Goal: Communication & Community: Answer question/provide support

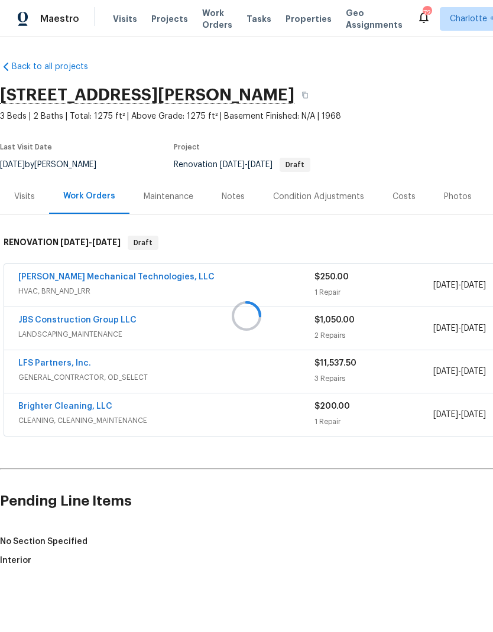
click at [454, 200] on div at bounding box center [246, 316] width 493 height 632
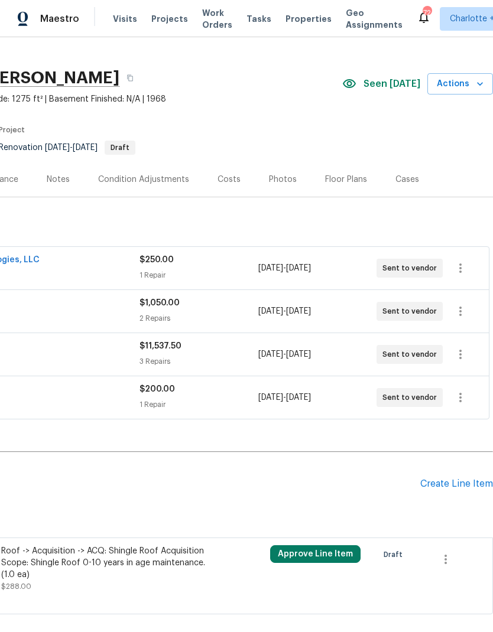
scroll to position [17, 175]
click at [341, 180] on div "Floor Plans" at bounding box center [346, 180] width 42 height 12
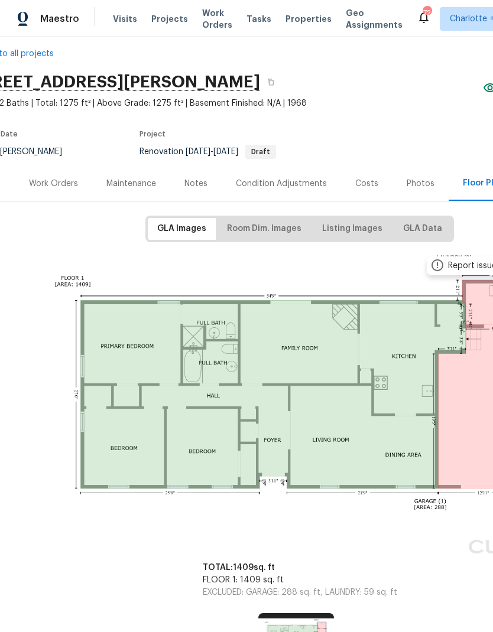
scroll to position [16, 22]
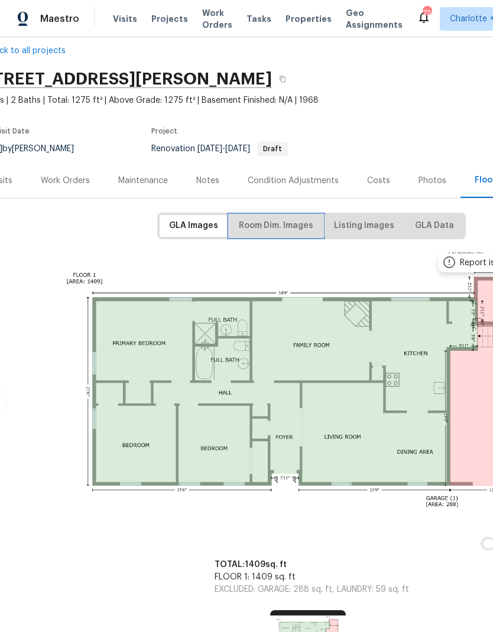
click at [281, 226] on span "Room Dim. Images" at bounding box center [276, 225] width 74 height 15
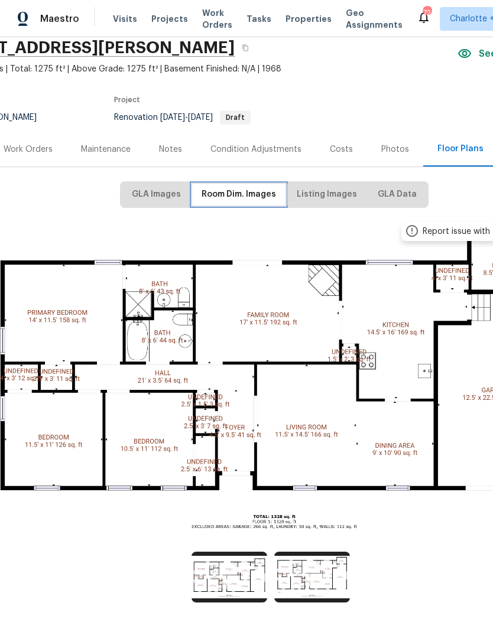
scroll to position [47, 60]
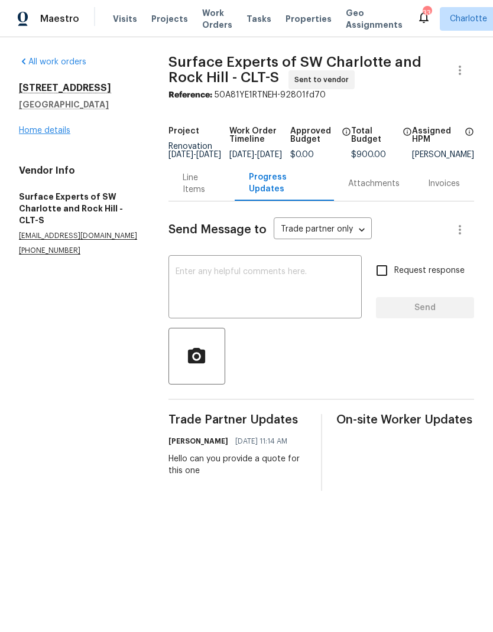
click at [48, 132] on link "Home details" at bounding box center [44, 130] width 51 height 8
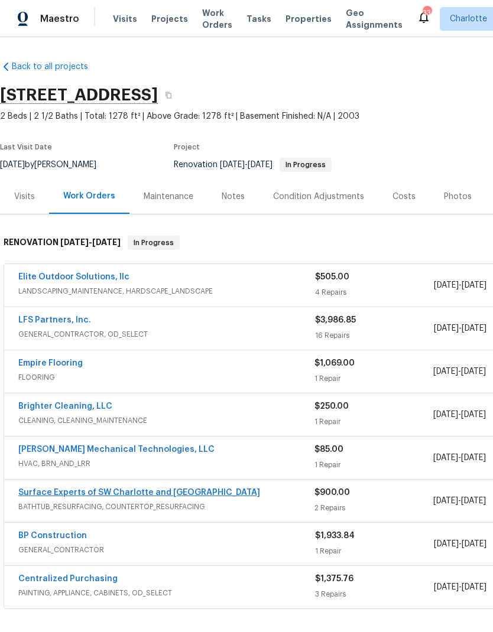
click at [96, 496] on link "Surface Experts of SW Charlotte and Rock Hill" at bounding box center [139, 492] width 242 height 8
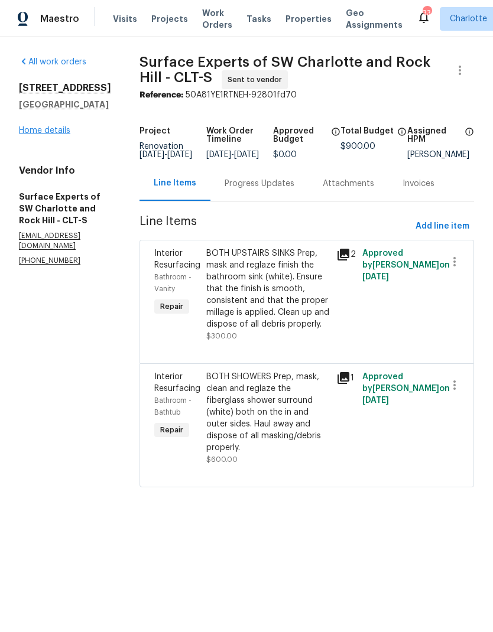
click at [52, 130] on link "Home details" at bounding box center [44, 130] width 51 height 8
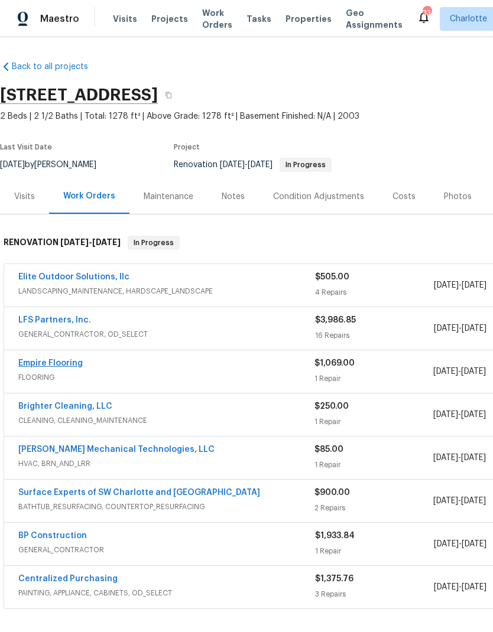
click at [70, 361] on link "Empire Flooring" at bounding box center [50, 363] width 64 height 8
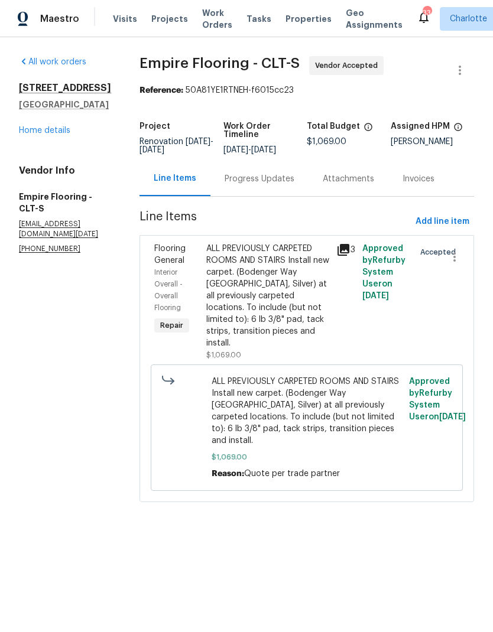
click at [290, 185] on div "Progress Updates" at bounding box center [259, 179] width 70 height 12
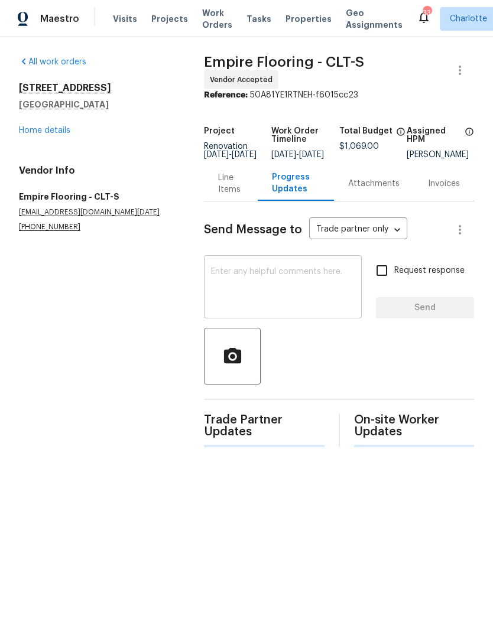
click at [306, 282] on textarea at bounding box center [283, 288] width 144 height 41
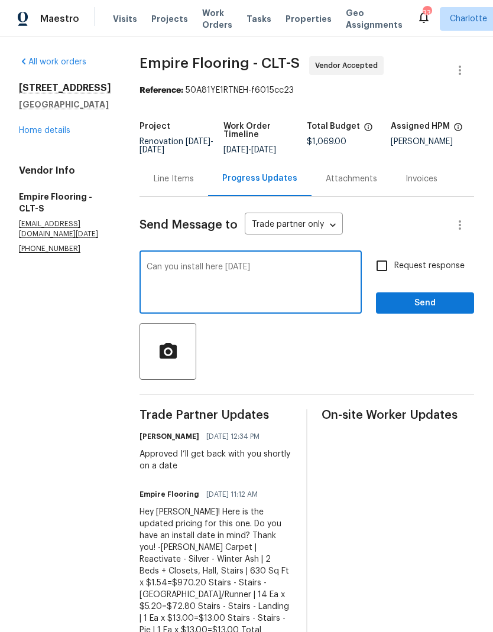
type textarea "Can you install here tomorrow"
click at [392, 268] on input "Request response" at bounding box center [381, 265] width 25 height 25
checkbox input "true"
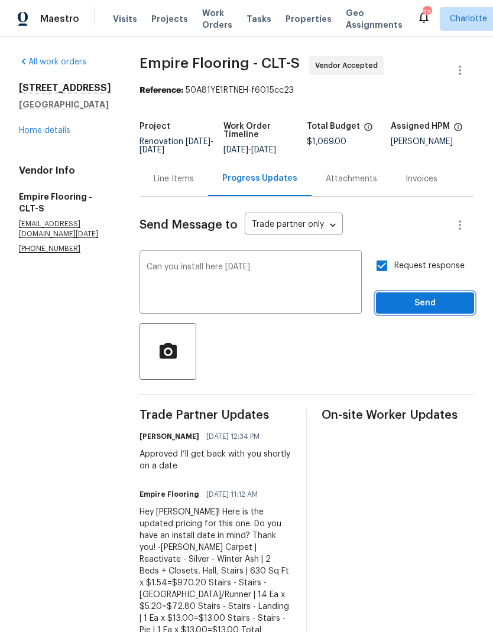
click at [424, 306] on span "Send" at bounding box center [424, 303] width 79 height 15
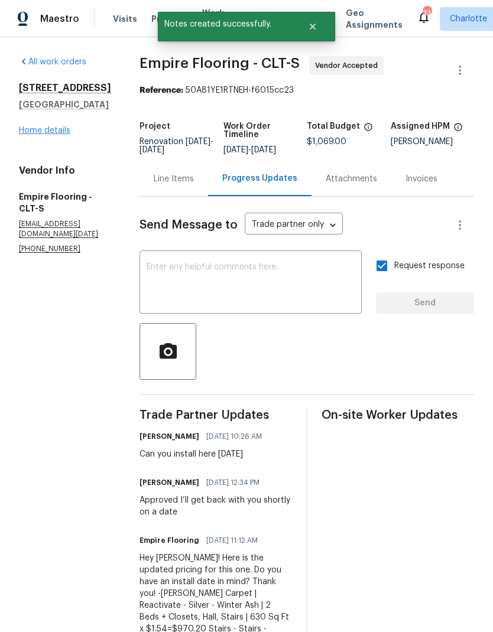
click at [42, 127] on link "Home details" at bounding box center [44, 130] width 51 height 8
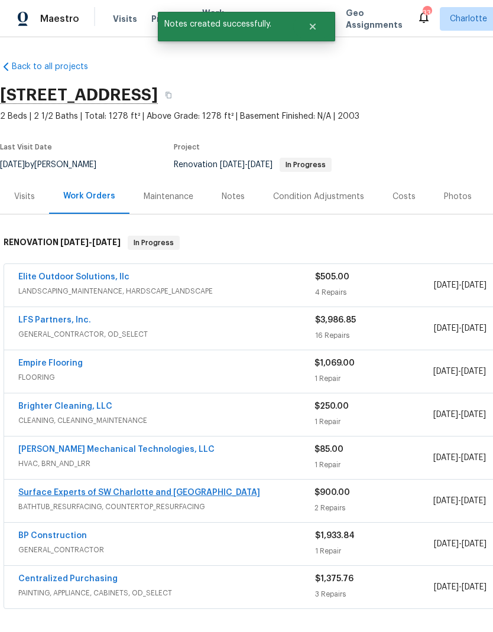
click at [64, 492] on link "Surface Experts of SW Charlotte and Rock Hill" at bounding box center [139, 492] width 242 height 8
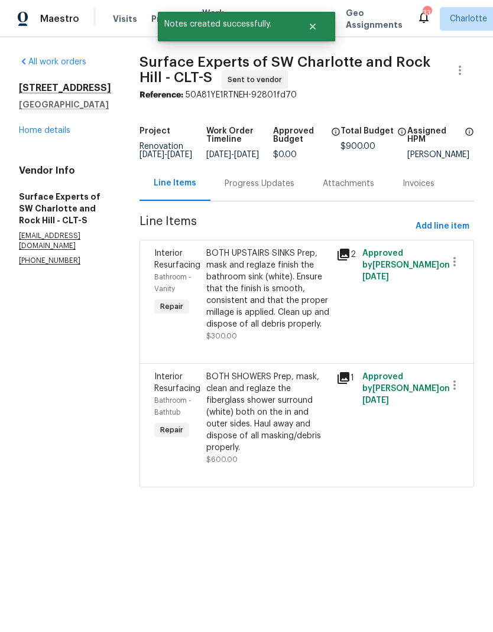
click at [292, 190] on div "Progress Updates" at bounding box center [259, 184] width 70 height 12
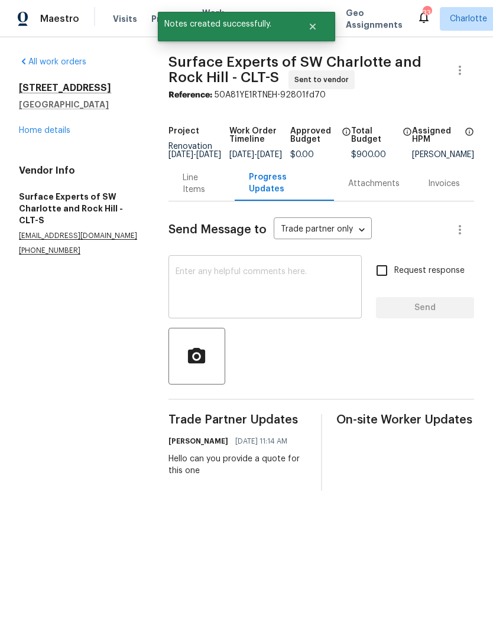
click at [309, 293] on textarea at bounding box center [264, 288] width 179 height 41
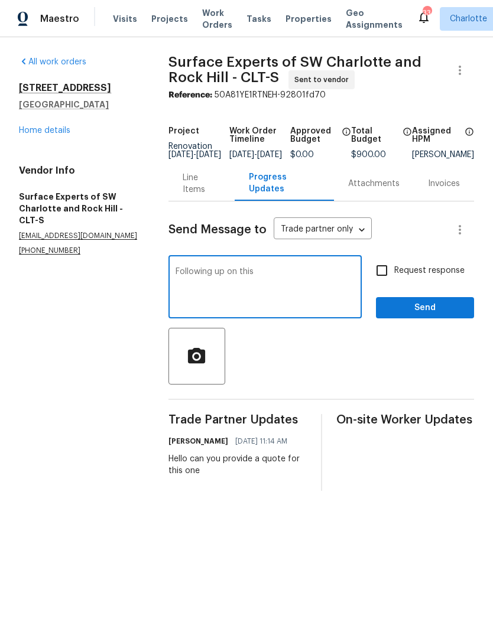
type textarea "Following up on this"
click at [389, 281] on input "Request response" at bounding box center [381, 270] width 25 height 25
checkbox input "true"
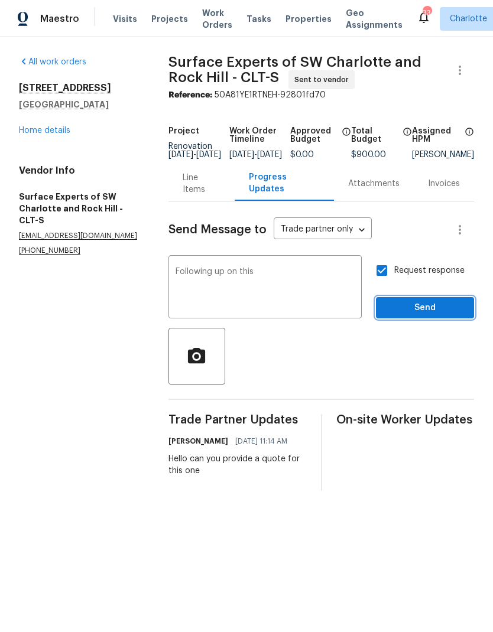
click at [420, 315] on span "Send" at bounding box center [424, 308] width 79 height 15
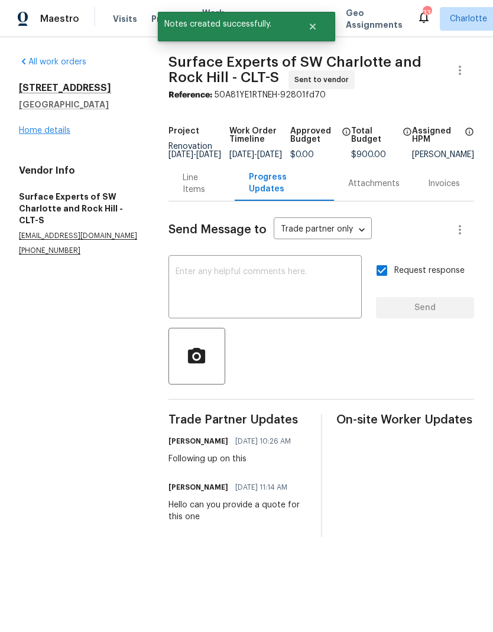
click at [40, 132] on link "Home details" at bounding box center [44, 130] width 51 height 8
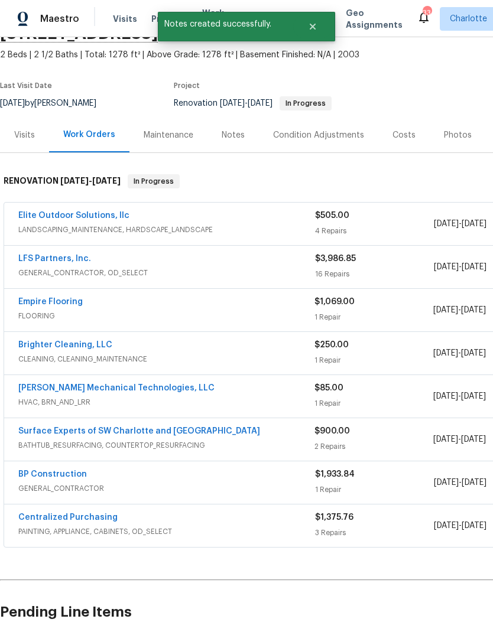
scroll to position [61, 0]
click at [42, 270] on span "GENERAL_CONTRACTOR, OD_SELECT" at bounding box center [166, 273] width 296 height 12
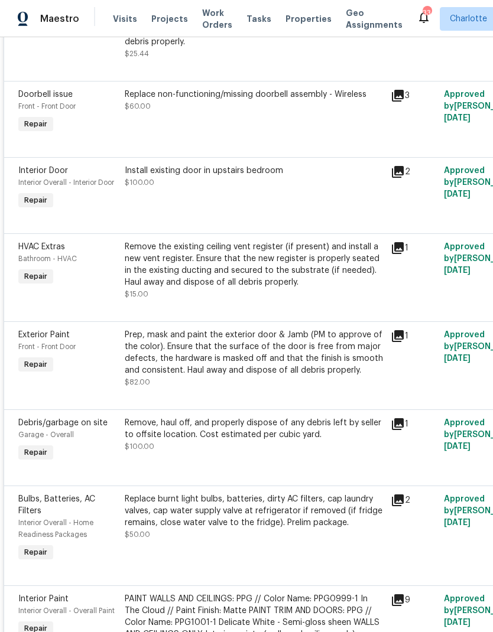
scroll to position [627, 0]
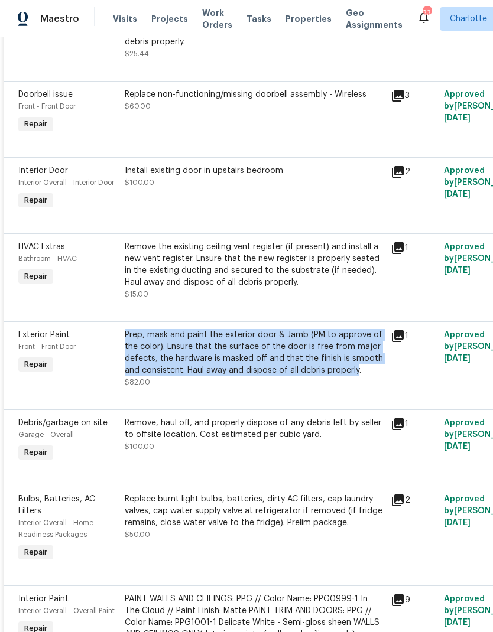
copy div "Prep, mask and paint the exterior door & Jamb (PM to approve of the color). Ens…"
